Goal: Transaction & Acquisition: Purchase product/service

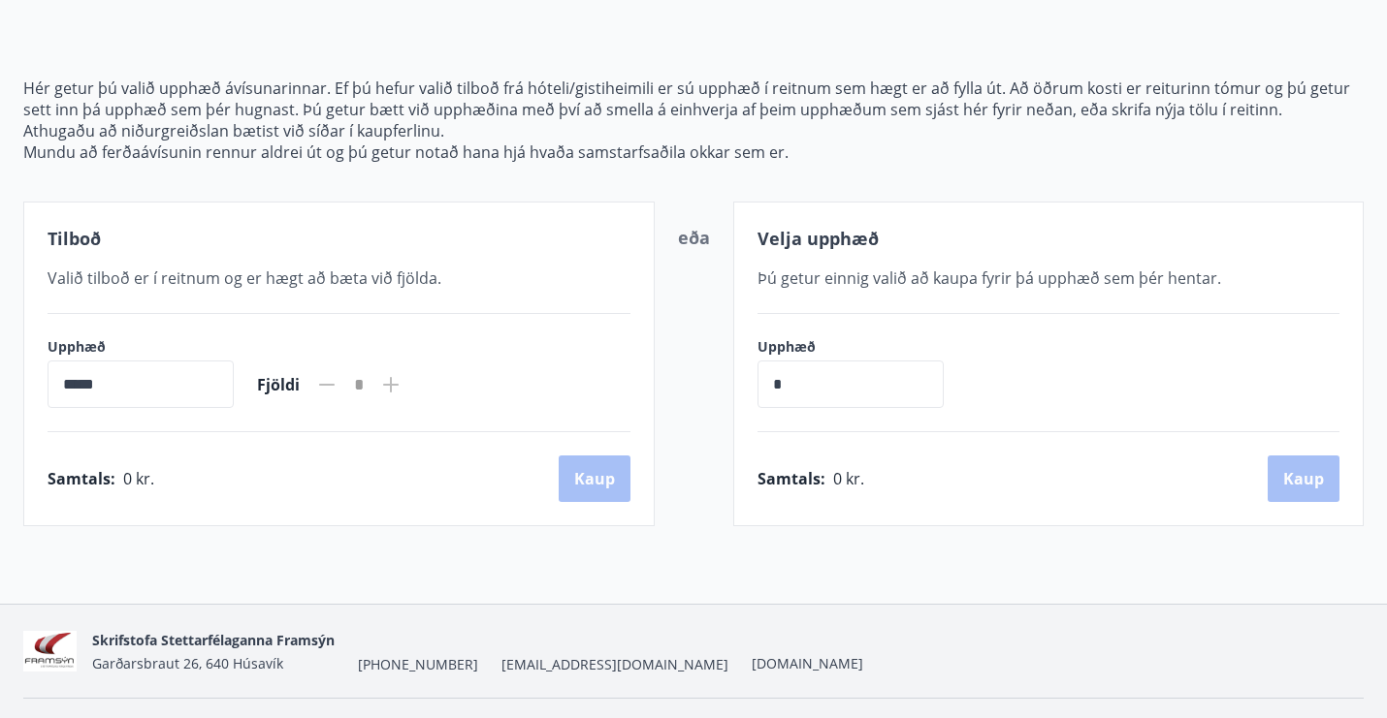
scroll to position [179, 0]
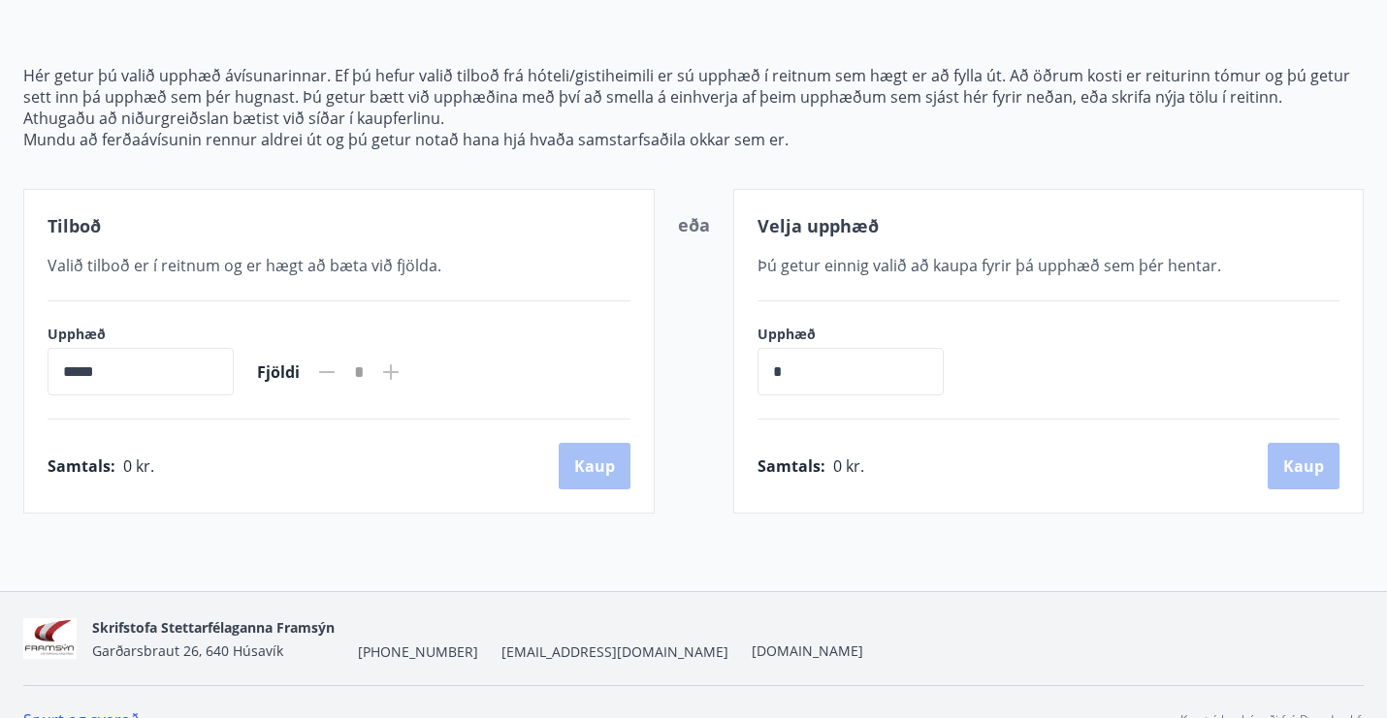
click at [906, 374] on input "*" at bounding box center [850, 372] width 186 height 48
type input "******"
click at [1301, 468] on button "Kaup" at bounding box center [1303, 466] width 72 height 47
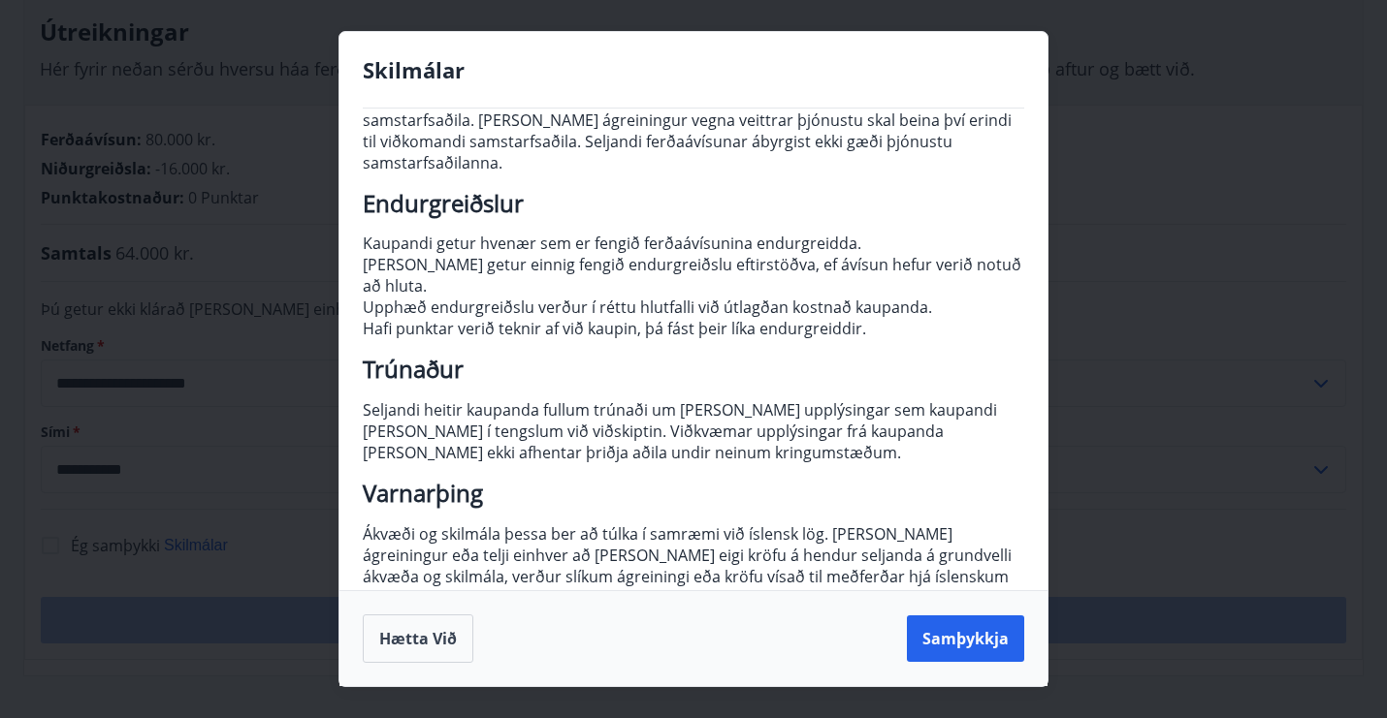
scroll to position [227, 0]
click at [980, 637] on button "Samþykkja" at bounding box center [965, 639] width 117 height 47
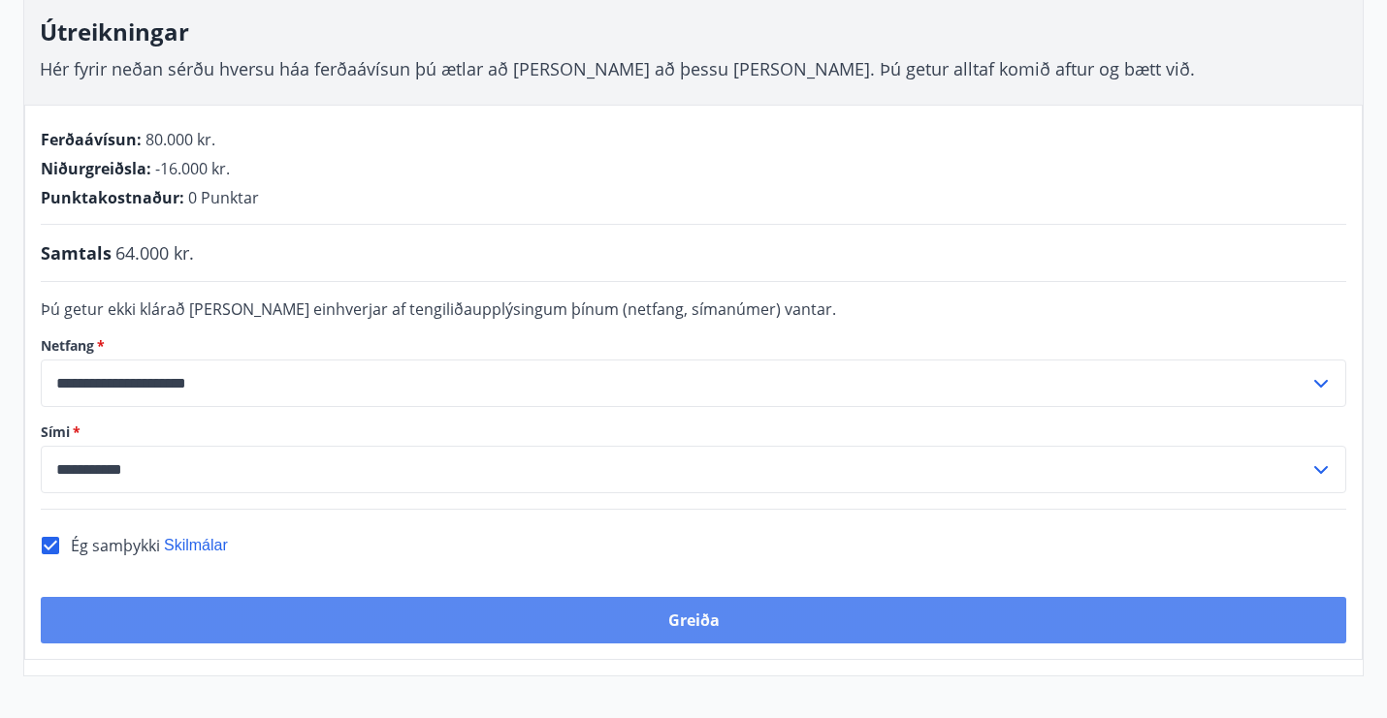
click at [689, 622] on button "Greiða" at bounding box center [693, 620] width 1305 height 47
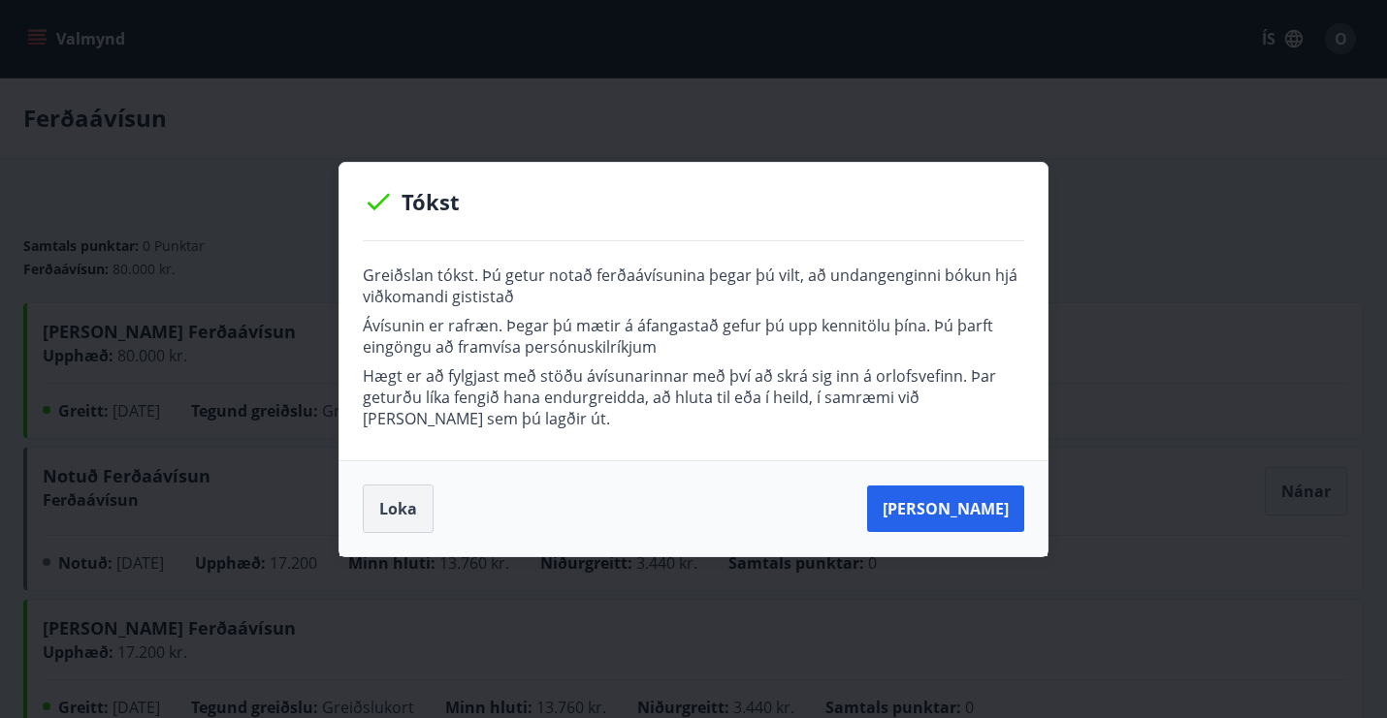
click at [396, 508] on button "Loka" at bounding box center [398, 509] width 71 height 48
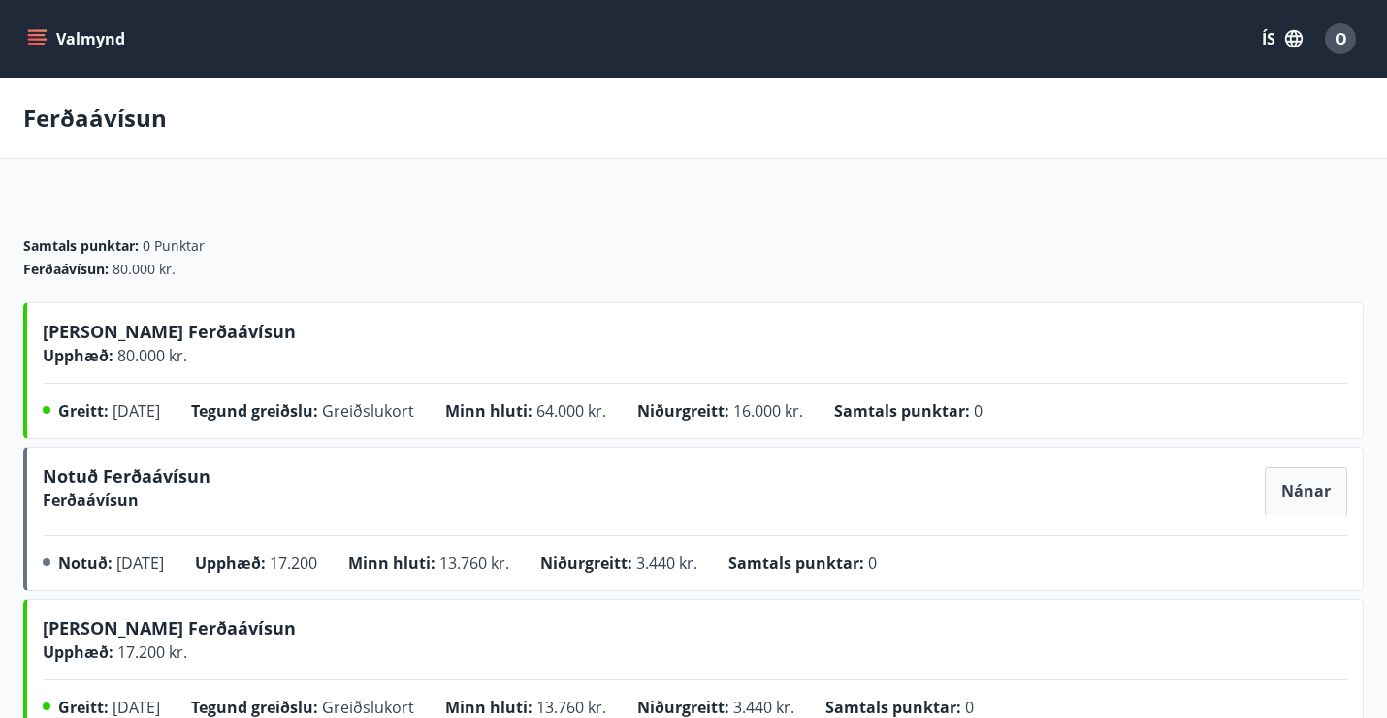
click at [36, 48] on icon "menu" at bounding box center [36, 38] width 19 height 19
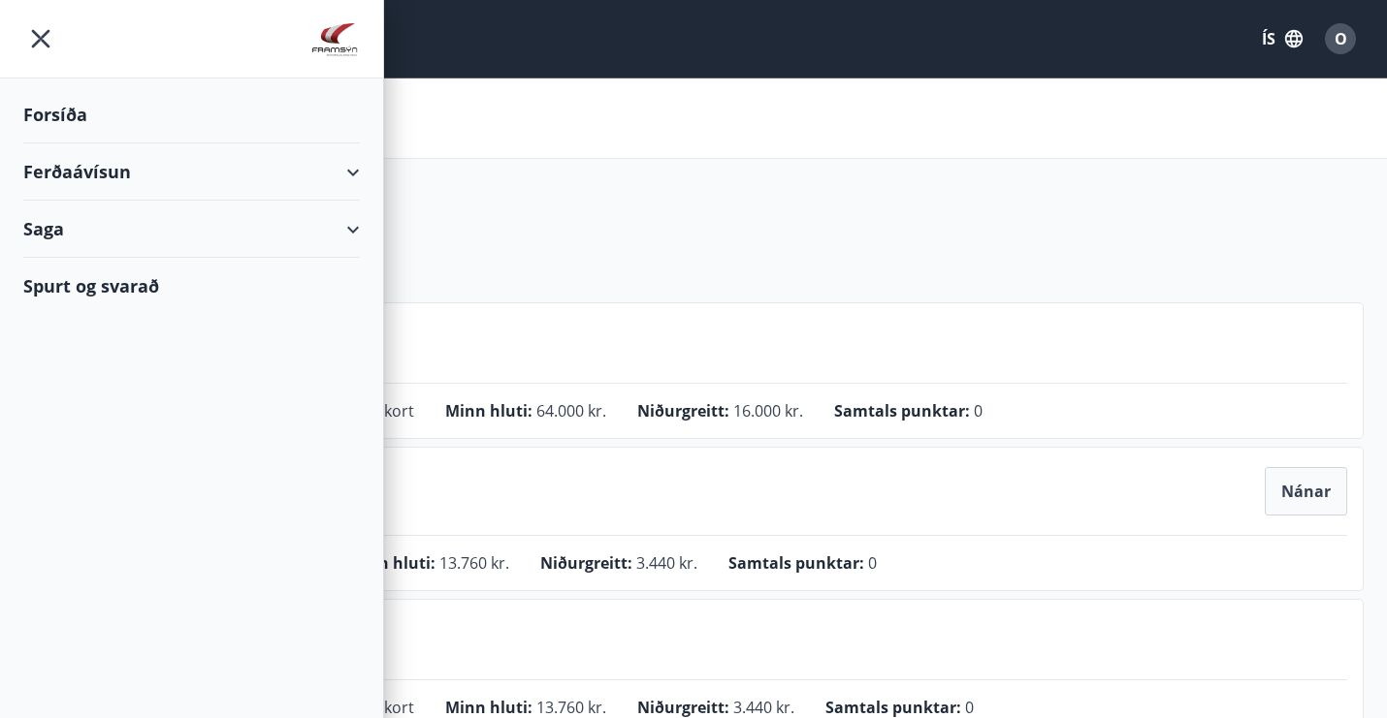
click at [1334, 50] on div "O" at bounding box center [1340, 38] width 31 height 31
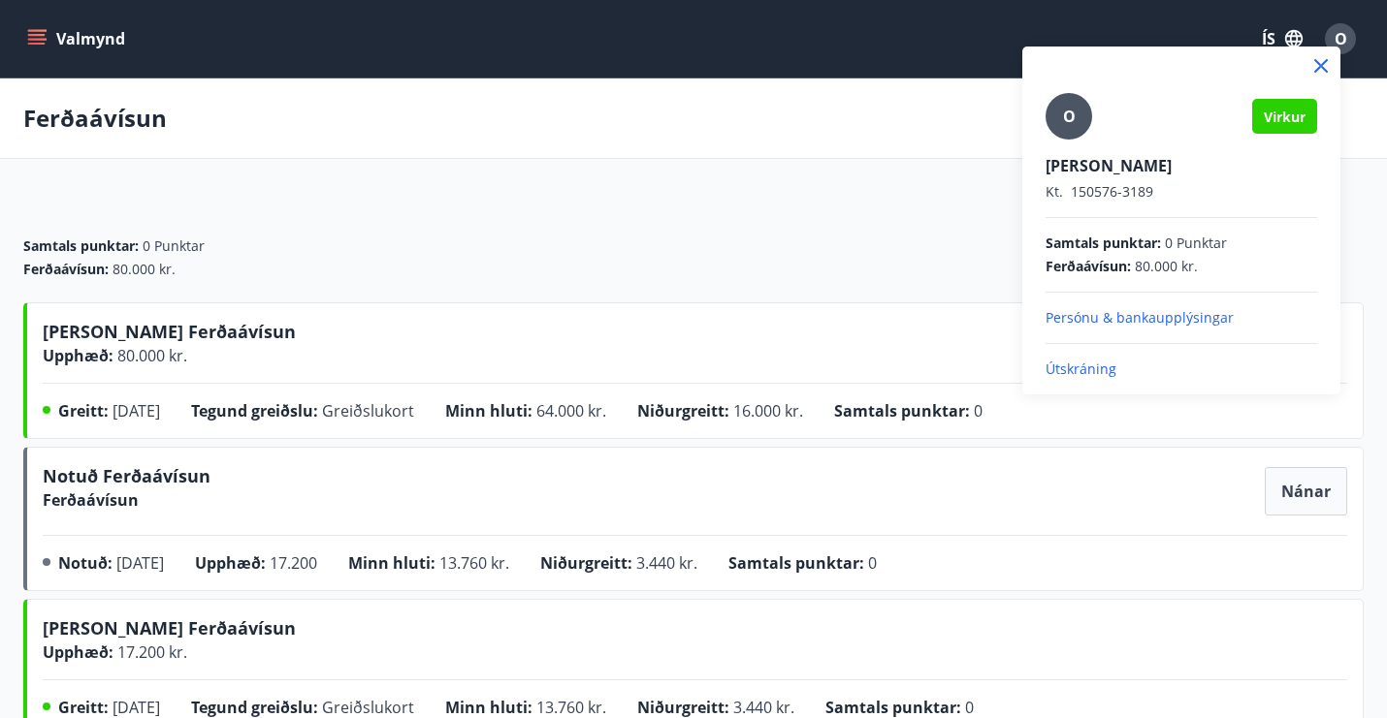
click at [1059, 373] on p "Útskráning" at bounding box center [1180, 369] width 271 height 19
